Goal: Transaction & Acquisition: Purchase product/service

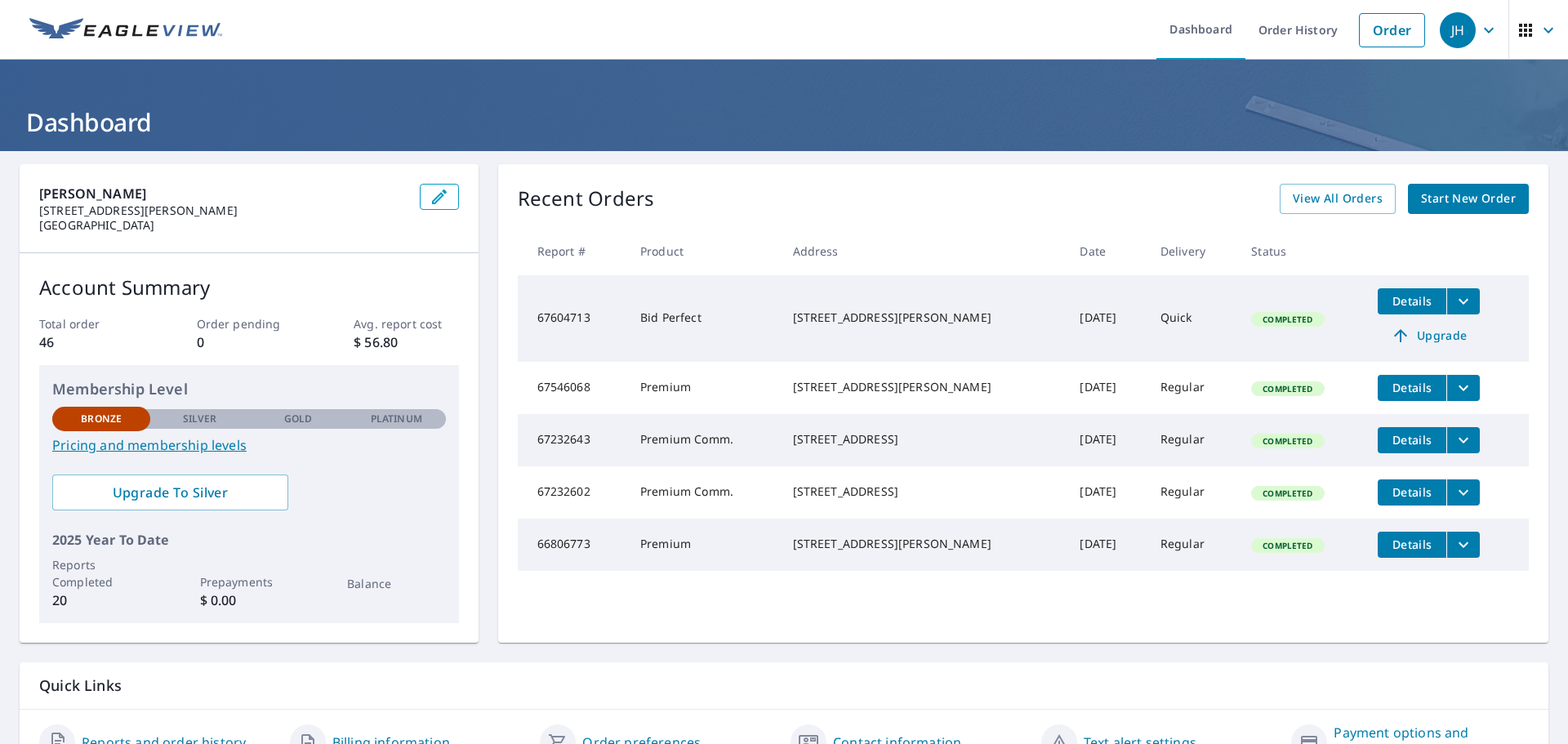
scroll to position [86, 0]
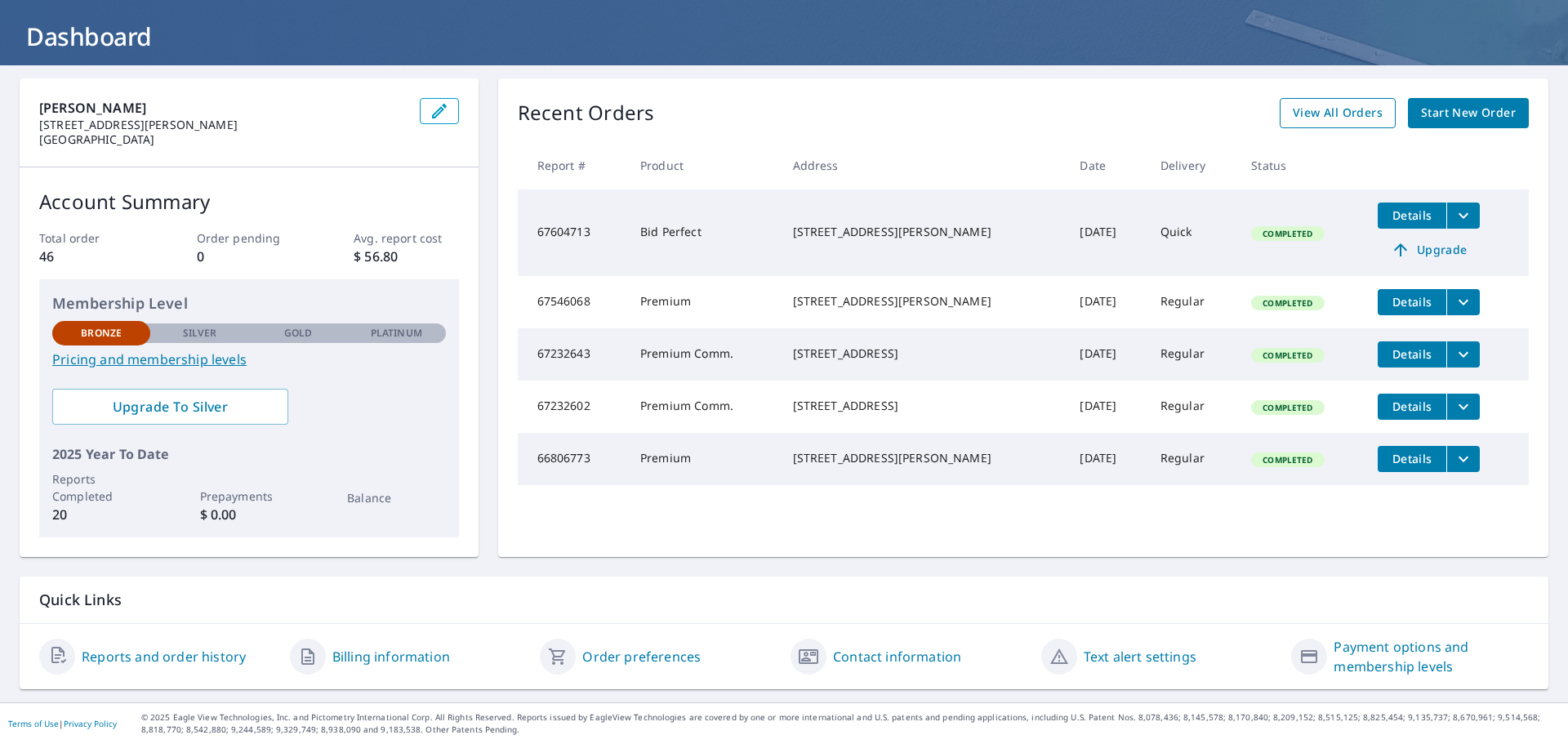
click at [1318, 105] on span "View All Orders" at bounding box center [1337, 113] width 90 height 20
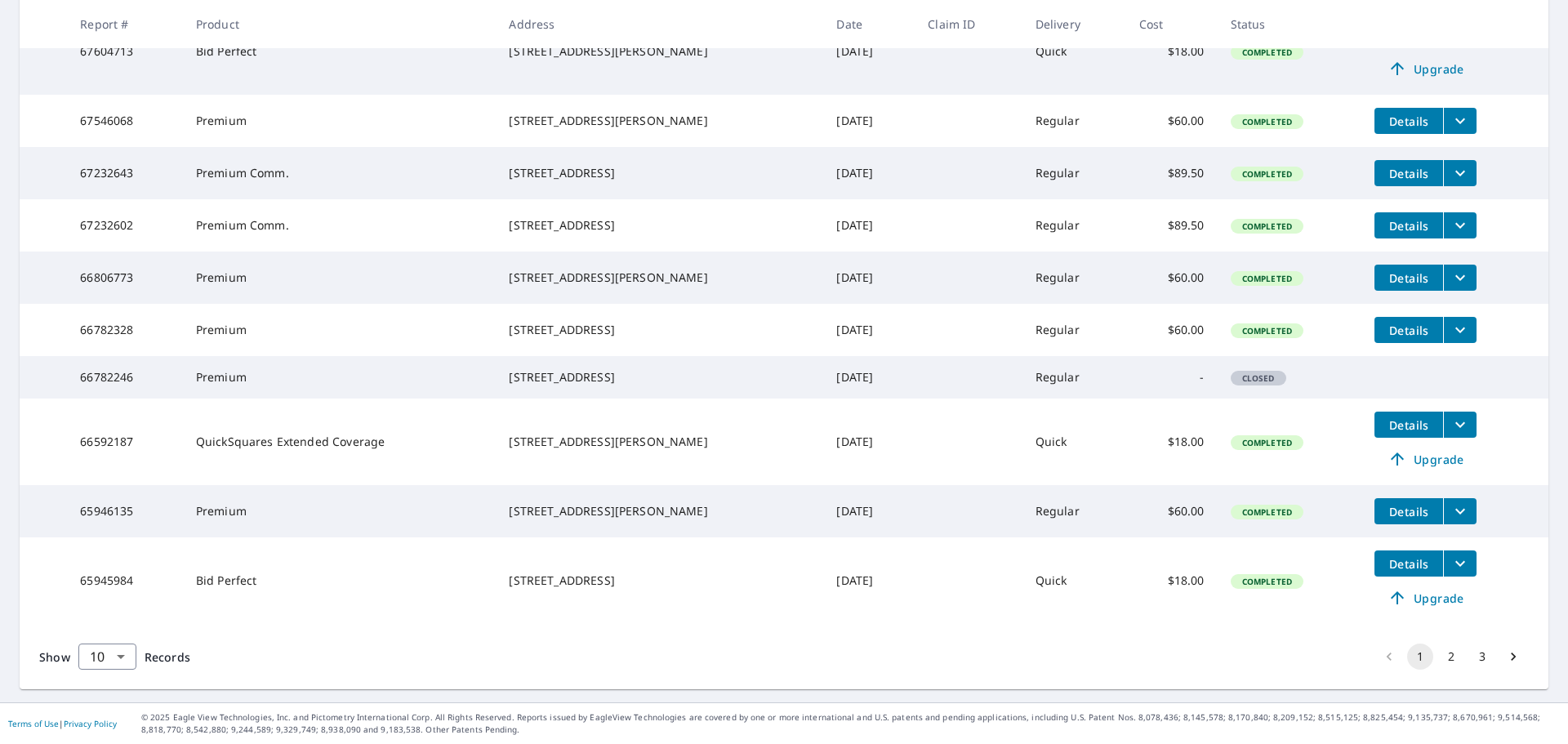
scroll to position [409, 0]
click at [1413, 600] on span "Upgrade" at bounding box center [1425, 597] width 82 height 19
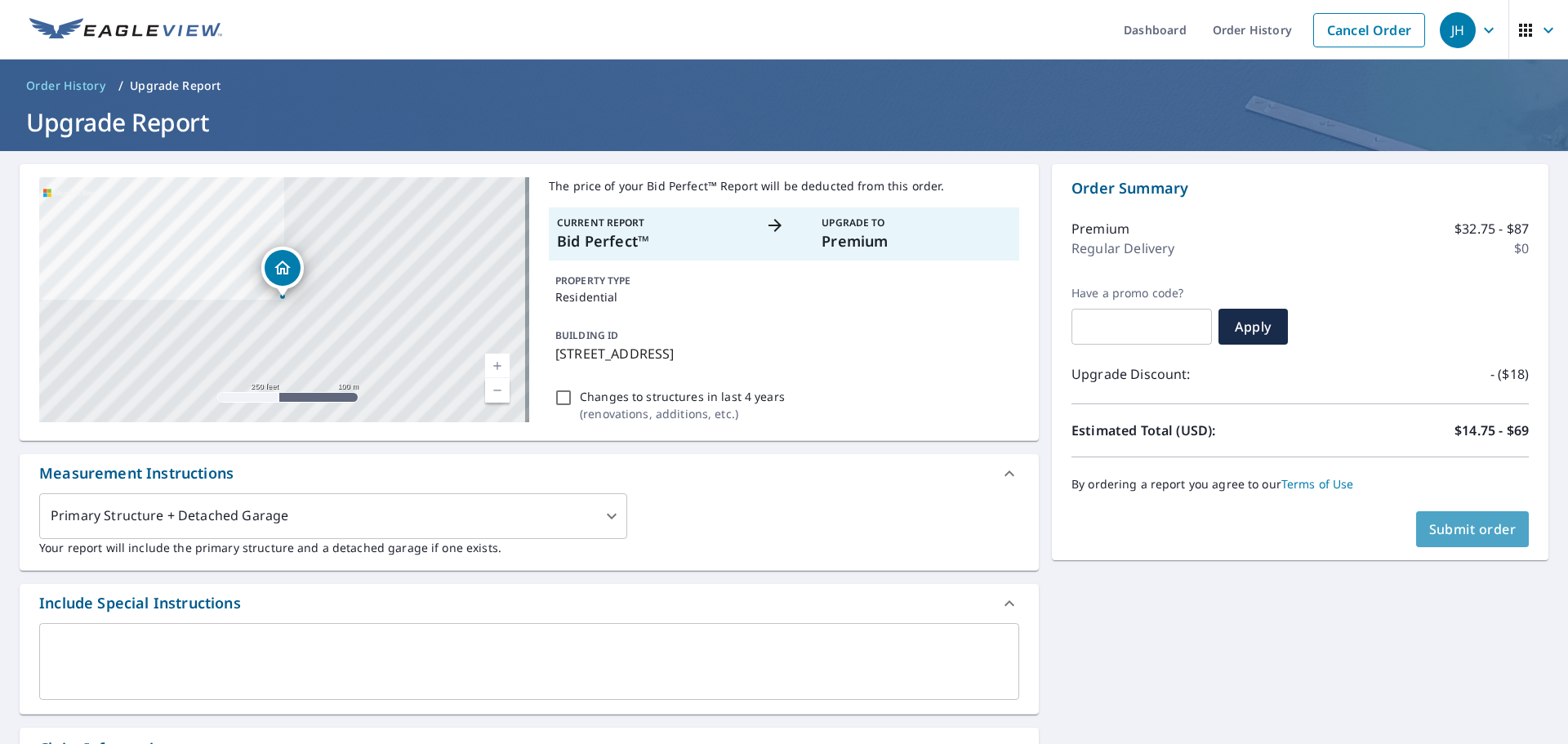
click at [1465, 522] on span "Submit order" at bounding box center [1472, 528] width 88 height 18
